Goal: Task Accomplishment & Management: Complete application form

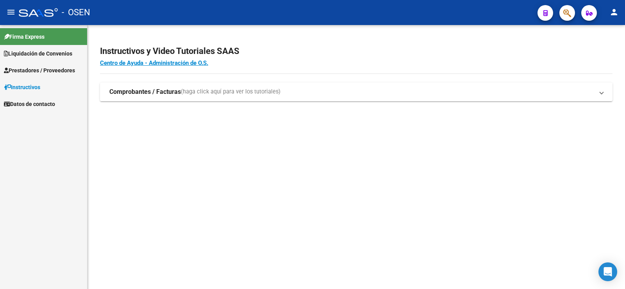
click at [48, 52] on span "Liquidación de Convenios" at bounding box center [38, 53] width 68 height 9
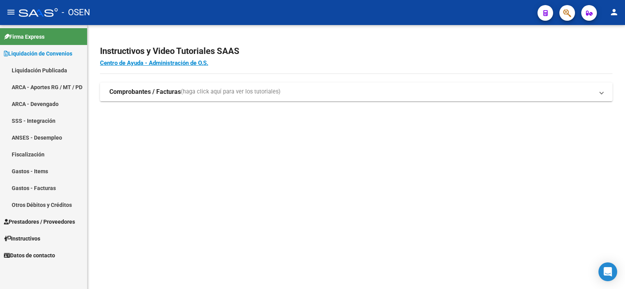
click at [34, 223] on span "Prestadores / Proveedores" at bounding box center [39, 221] width 71 height 9
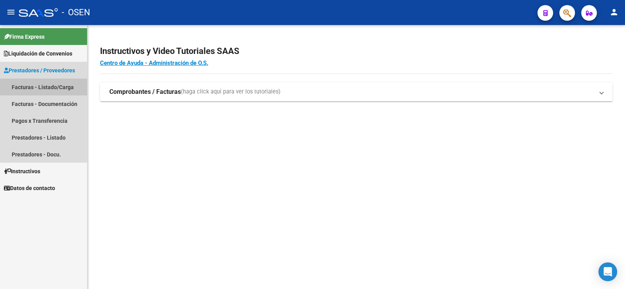
click at [33, 89] on link "Facturas - Listado/Carga" at bounding box center [43, 86] width 87 height 17
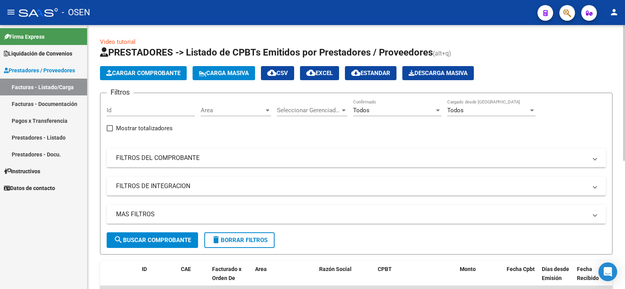
click at [138, 77] on button "Cargar Comprobante" at bounding box center [143, 73] width 87 height 14
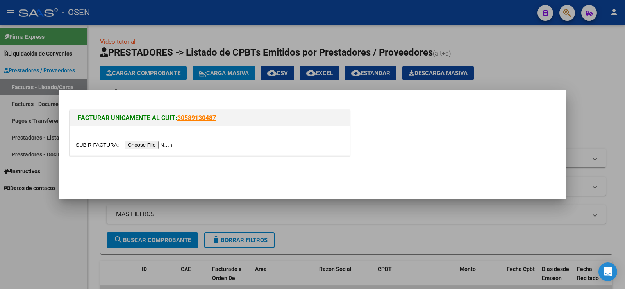
click at [145, 146] on input "file" at bounding box center [125, 145] width 99 height 8
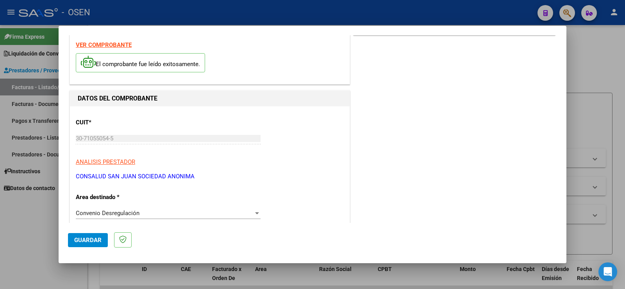
scroll to position [39, 0]
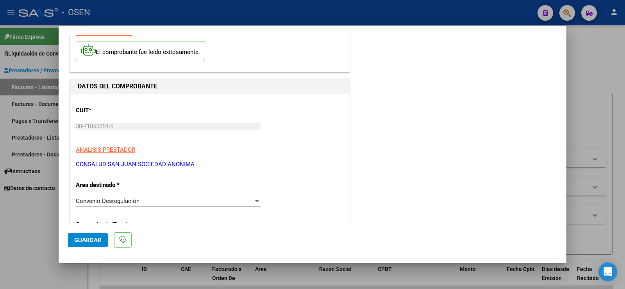
click at [94, 240] on span "Guardar" at bounding box center [87, 239] width 27 height 7
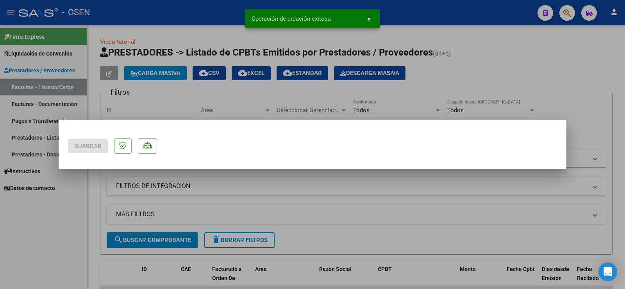
scroll to position [0, 0]
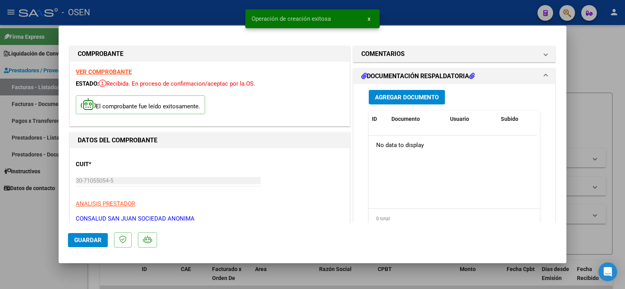
click at [20, 228] on div at bounding box center [312, 144] width 625 height 289
type input "$ 0,00"
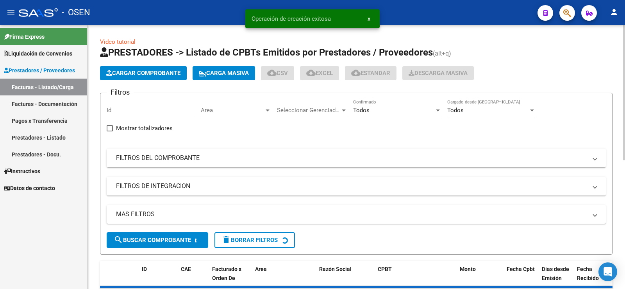
click at [130, 75] on span "Cargar Comprobante" at bounding box center [143, 73] width 74 height 7
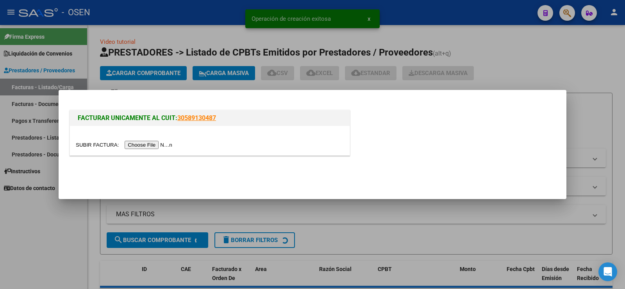
click at [140, 145] on input "file" at bounding box center [125, 145] width 99 height 8
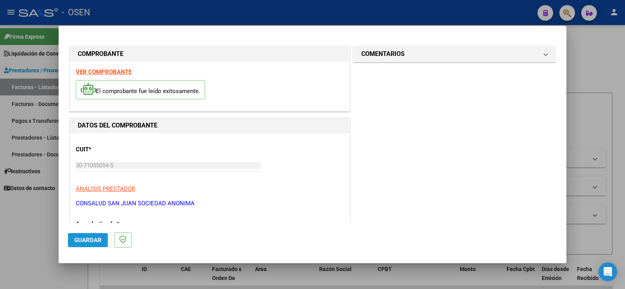
click at [87, 241] on span "Guardar" at bounding box center [87, 239] width 27 height 7
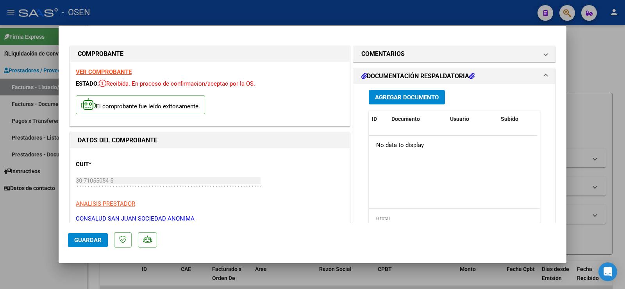
drag, startPoint x: 16, startPoint y: 225, endPoint x: 41, endPoint y: 226, distance: 25.8
click at [16, 225] on div at bounding box center [312, 144] width 625 height 289
